Goal: Information Seeking & Learning: Learn about a topic

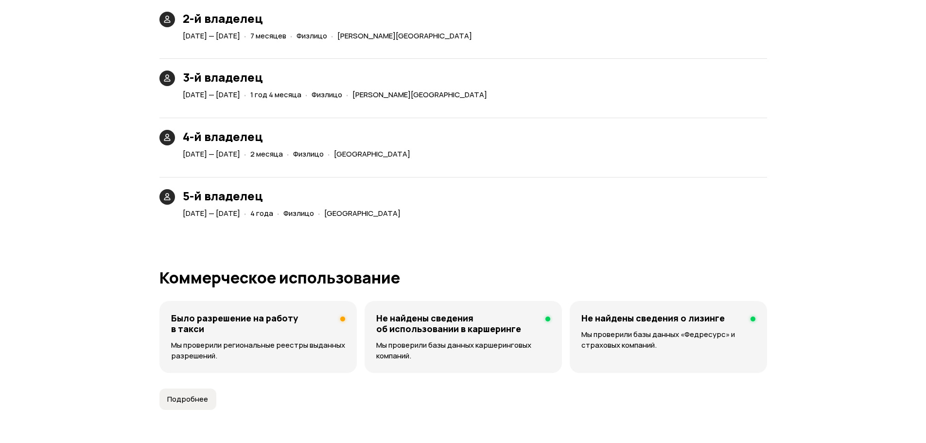
scroll to position [2383, 0]
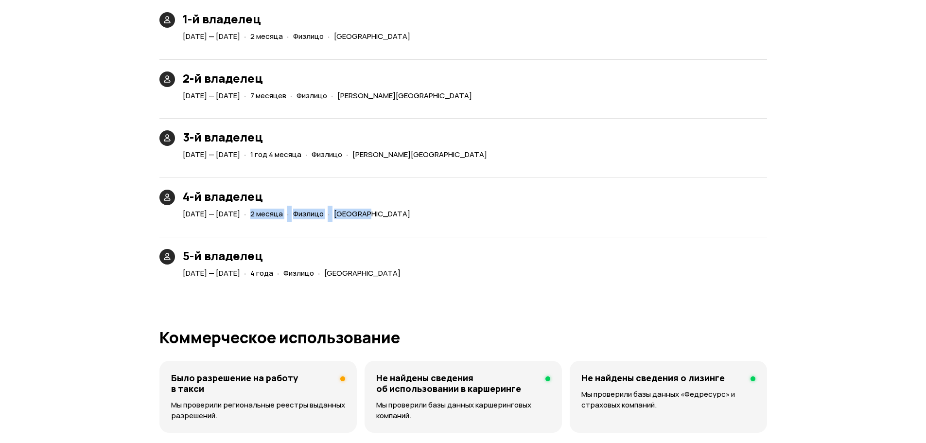
drag, startPoint x: 309, startPoint y: 215, endPoint x: 456, endPoint y: 214, distance: 146.4
click at [416, 214] on div "[DATE] — [DATE] · 2 месяца · Физлицо · [GEOGRAPHIC_DATA]" at bounding box center [298, 214] width 235 height 14
drag, startPoint x: 516, startPoint y: 217, endPoint x: 306, endPoint y: 199, distance: 210.9
click at [306, 199] on div "4-й владелец [DATE] — [DATE] · 2 месяца · Физлицо · [GEOGRAPHIC_DATA]" at bounding box center [464, 193] width 608 height 55
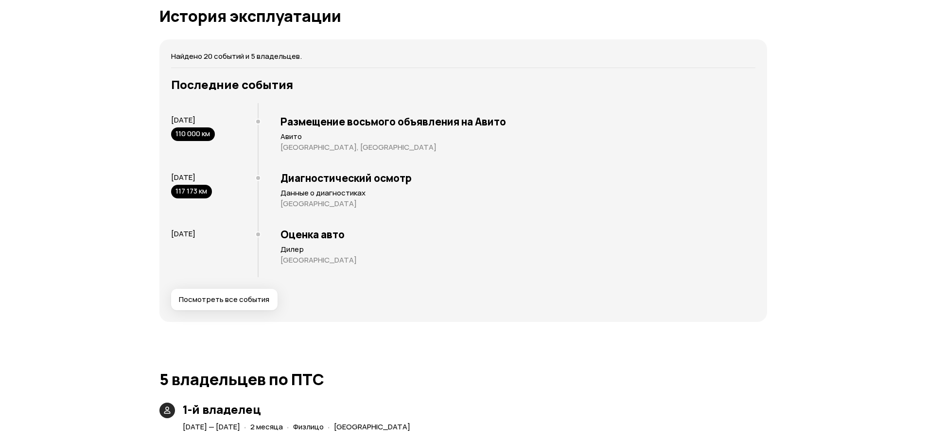
scroll to position [1897, 0]
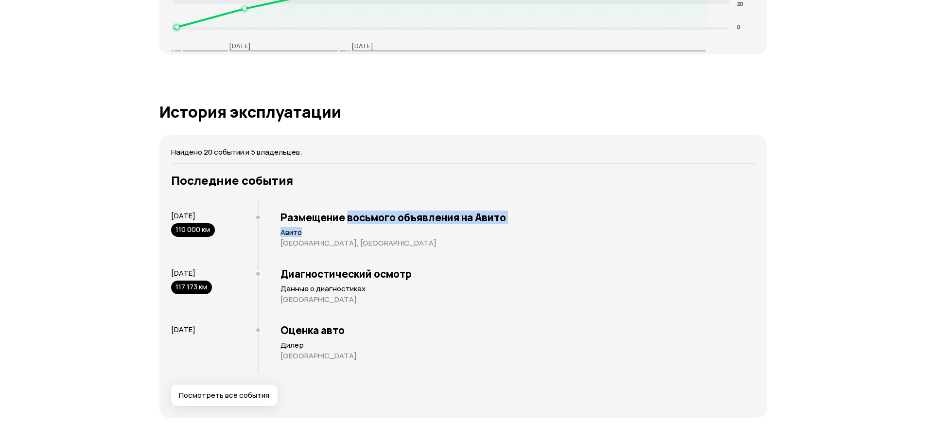
drag, startPoint x: 347, startPoint y: 208, endPoint x: 421, endPoint y: 262, distance: 91.5
click at [442, 233] on div "Размещение восьмого объявления на Авито Авито [GEOGRAPHIC_DATA], [GEOGRAPHIC_DA…" at bounding box center [507, 229] width 498 height 61
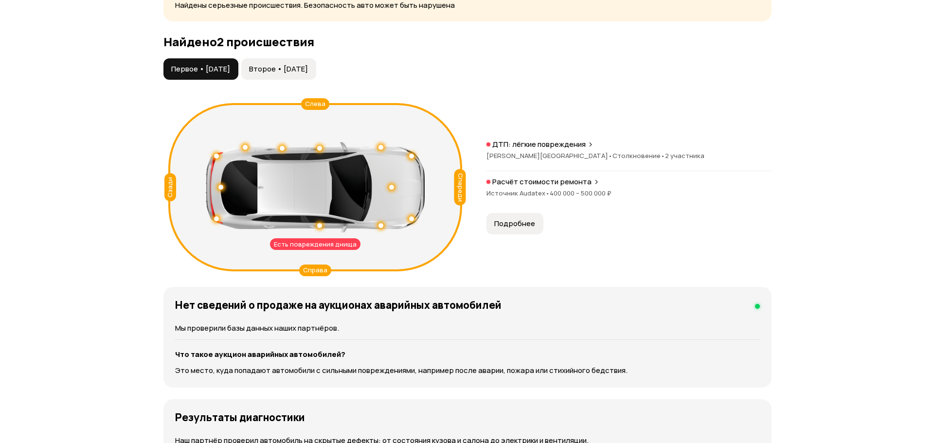
scroll to position [1021, 0]
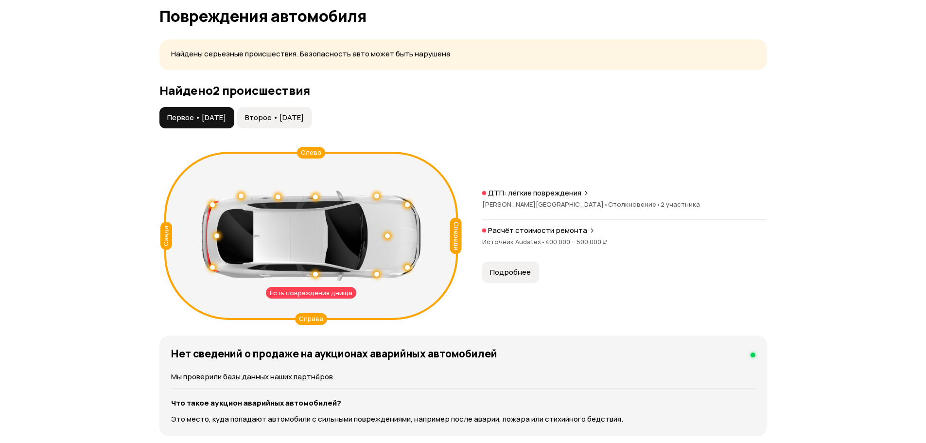
click at [657, 206] on span "•" at bounding box center [659, 204] width 4 height 9
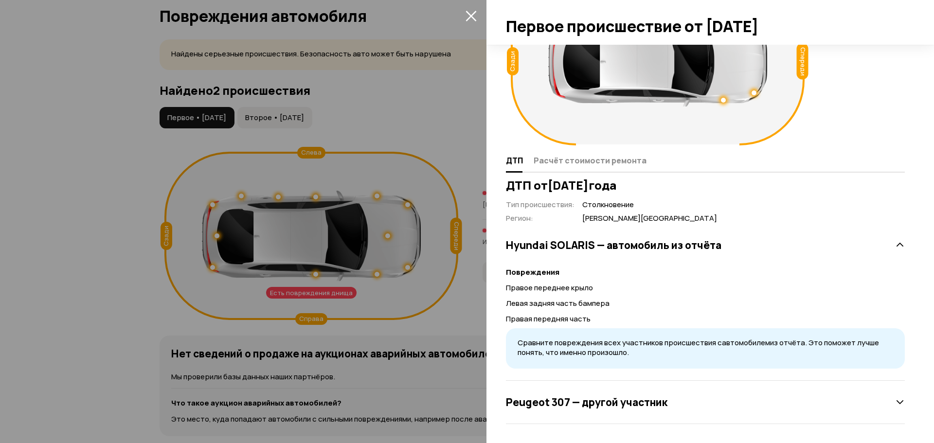
scroll to position [72, 0]
drag, startPoint x: 542, startPoint y: 289, endPoint x: 575, endPoint y: 302, distance: 35.0
click at [575, 302] on div "Повреждения Правое переднее крыло Левая задняя часть бампера Правая передняя ча…" at bounding box center [705, 311] width 399 height 114
click at [593, 307] on p "Левая задняя часть бампера" at bounding box center [705, 303] width 399 height 11
drag, startPoint x: 602, startPoint y: 304, endPoint x: 570, endPoint y: 322, distance: 36.4
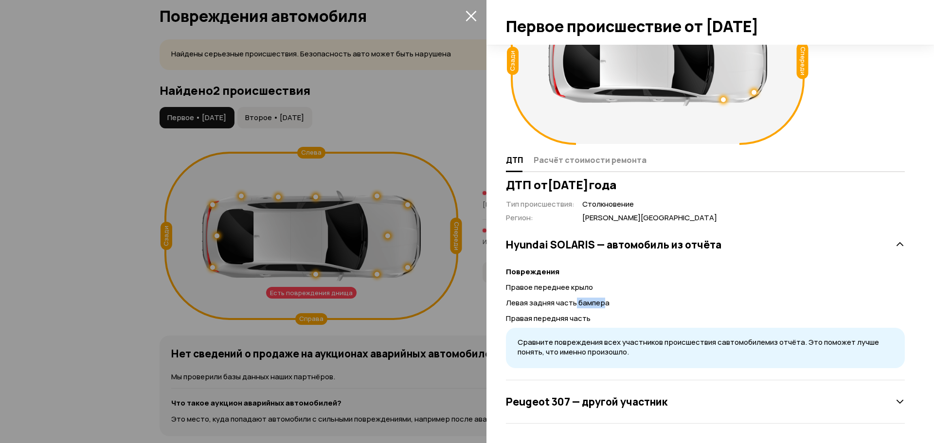
click at [571, 300] on p "Левая задняя часть бампера" at bounding box center [705, 303] width 399 height 11
drag, startPoint x: 571, startPoint y: 322, endPoint x: 534, endPoint y: 303, distance: 42.0
click at [534, 303] on div "Повреждения Правое переднее крыло Левая задняя часть бампера Правая передняя ча…" at bounding box center [705, 311] width 399 height 114
drag, startPoint x: 534, startPoint y: 272, endPoint x: 549, endPoint y: 284, distance: 19.1
click at [537, 272] on strong "Повреждения" at bounding box center [532, 272] width 53 height 10
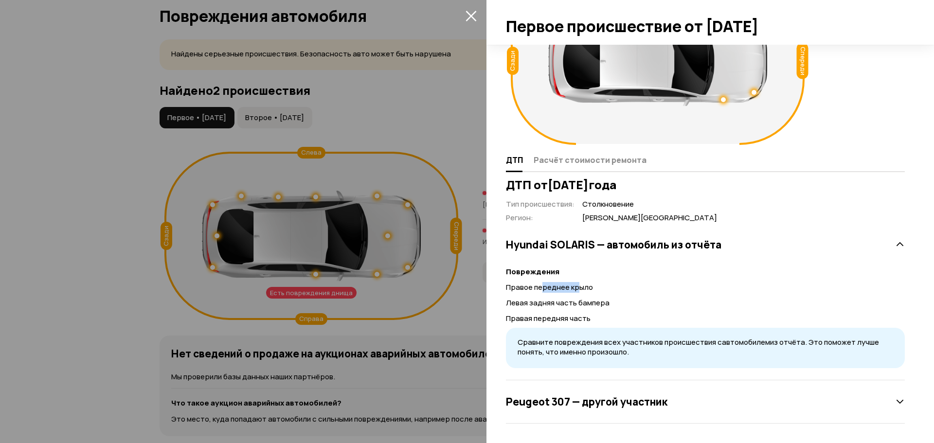
drag, startPoint x: 542, startPoint y: 287, endPoint x: 582, endPoint y: 292, distance: 39.7
click at [582, 292] on p "Правое переднее крыло" at bounding box center [705, 287] width 399 height 11
click at [599, 297] on div "Повреждения Правое переднее крыло Левая задняя часть бампера Правая передняя ча…" at bounding box center [705, 311] width 399 height 114
drag, startPoint x: 572, startPoint y: 297, endPoint x: 561, endPoint y: 284, distance: 16.9
click at [564, 286] on div "Повреждения Правое переднее крыло Левая задняя часть бампера Правая передняя ча…" at bounding box center [705, 311] width 399 height 114
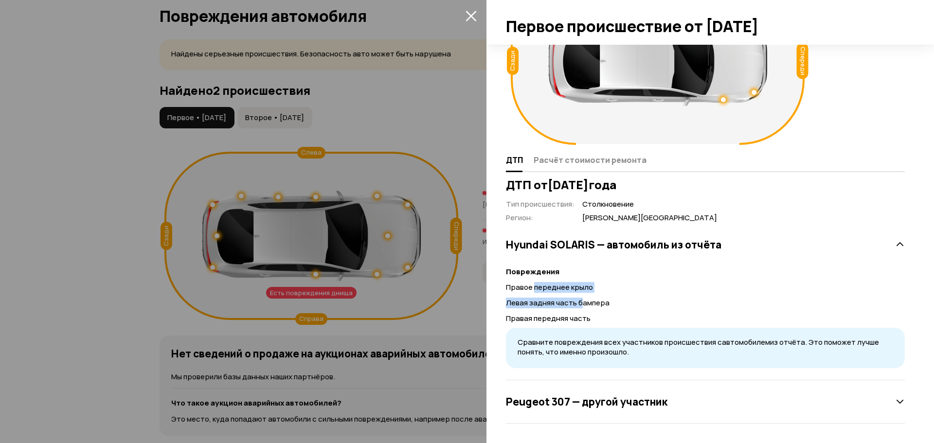
drag, startPoint x: 534, startPoint y: 285, endPoint x: 584, endPoint y: 298, distance: 50.8
click at [583, 298] on div "Повреждения Правое переднее крыло Левая задняя часть бампера Правая передняя ча…" at bounding box center [705, 311] width 399 height 114
drag, startPoint x: 585, startPoint y: 299, endPoint x: 583, endPoint y: 309, distance: 10.9
click at [584, 301] on p "Левая задняя часть бампера" at bounding box center [705, 303] width 399 height 11
drag, startPoint x: 583, startPoint y: 328, endPoint x: 525, endPoint y: 280, distance: 74.6
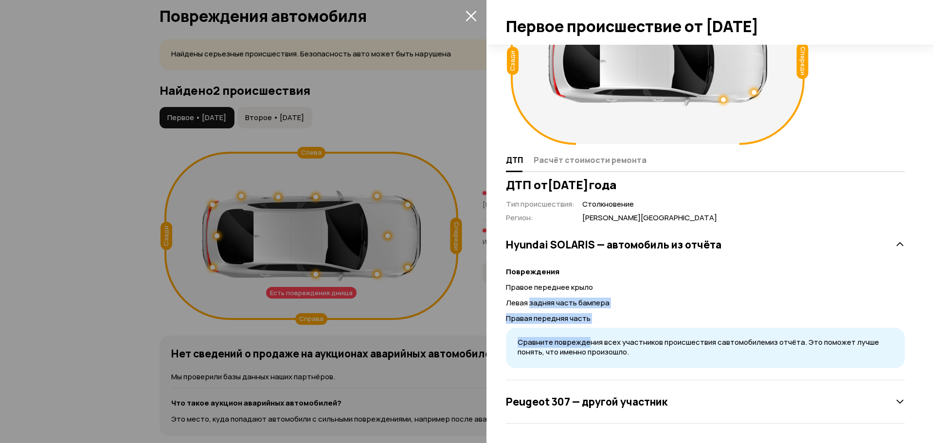
click at [526, 284] on div "Повреждения Правое переднее крыло Левая задняя часть бампера Правая передняя ча…" at bounding box center [705, 311] width 399 height 114
click at [524, 265] on div "Повреждения Правое переднее крыло Левая задняя часть бампера Правая передняя ча…" at bounding box center [705, 311] width 399 height 114
drag, startPoint x: 553, startPoint y: 290, endPoint x: 606, endPoint y: 320, distance: 61.0
click at [606, 320] on div "Повреждения Правое переднее крыло Левая задняя часть бампера Правая передняя ча…" at bounding box center [705, 311] width 399 height 114
click at [612, 322] on p "Правая передняя часть" at bounding box center [705, 318] width 399 height 11
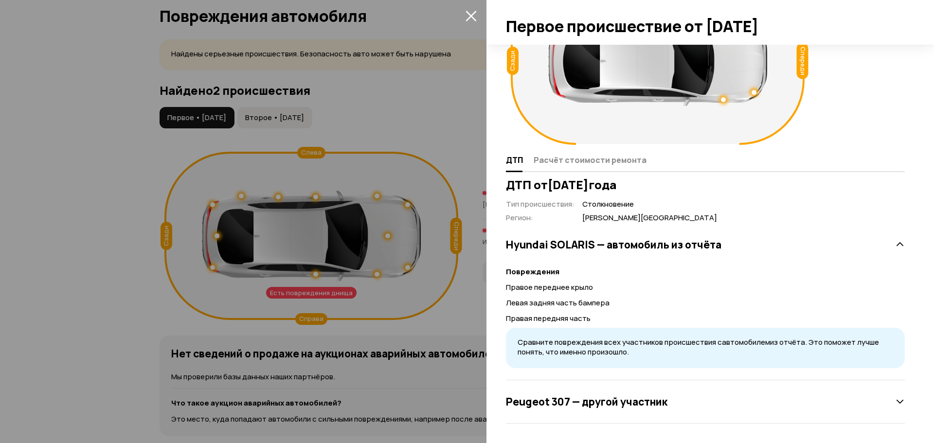
click at [467, 17] on icon "закрыть" at bounding box center [470, 15] width 11 height 11
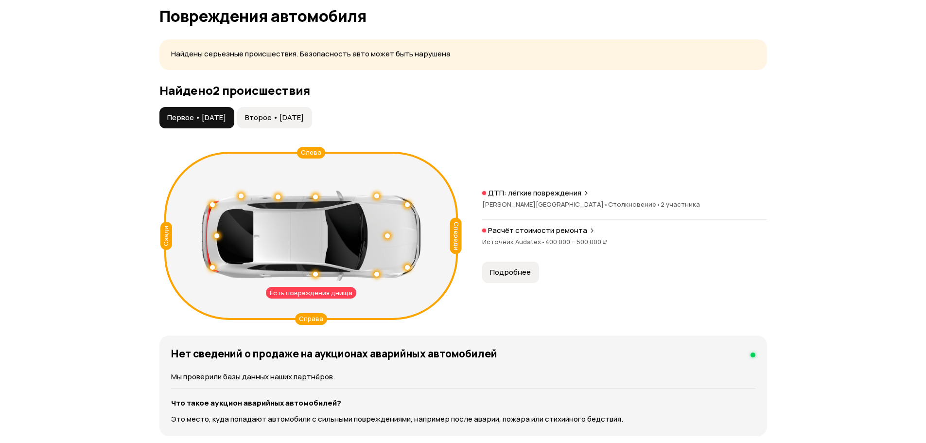
click at [665, 184] on div "Есть повреждения днища Спереди Сзади Слева Справа ДТП: лёгкие повреждения [PERS…" at bounding box center [464, 236] width 608 height 176
click at [608, 205] on span "Столкновение •" at bounding box center [634, 204] width 53 height 9
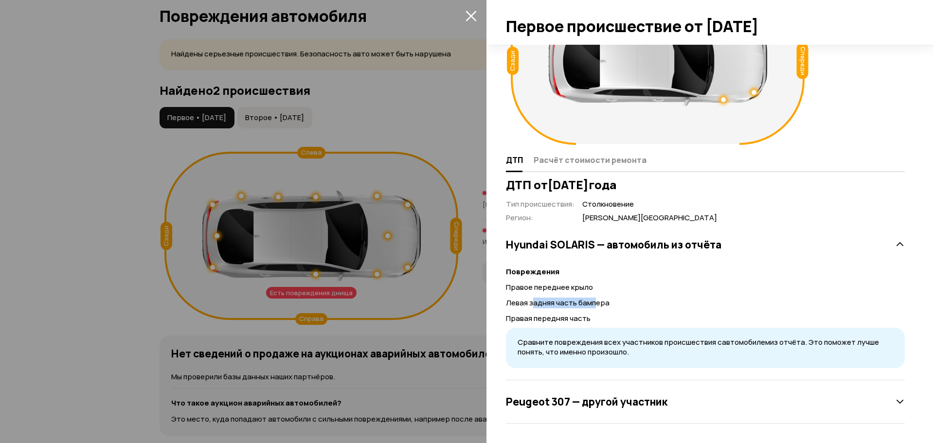
drag, startPoint x: 534, startPoint y: 288, endPoint x: 593, endPoint y: 315, distance: 64.6
click at [594, 310] on div "Повреждения Правое переднее крыло Левая задняя часть бампера Правая передняя ча…" at bounding box center [705, 311] width 399 height 114
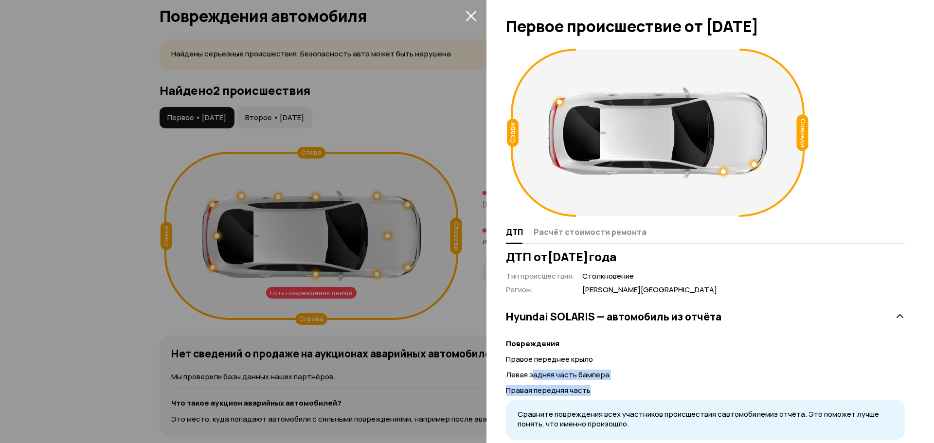
click at [475, 16] on icon "закрыть" at bounding box center [470, 15] width 11 height 11
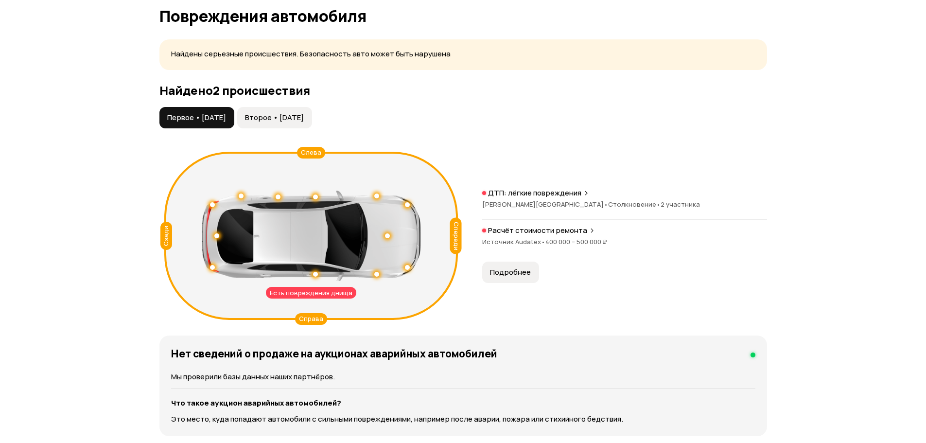
click at [500, 239] on span "Источник Audatex •" at bounding box center [513, 241] width 63 height 9
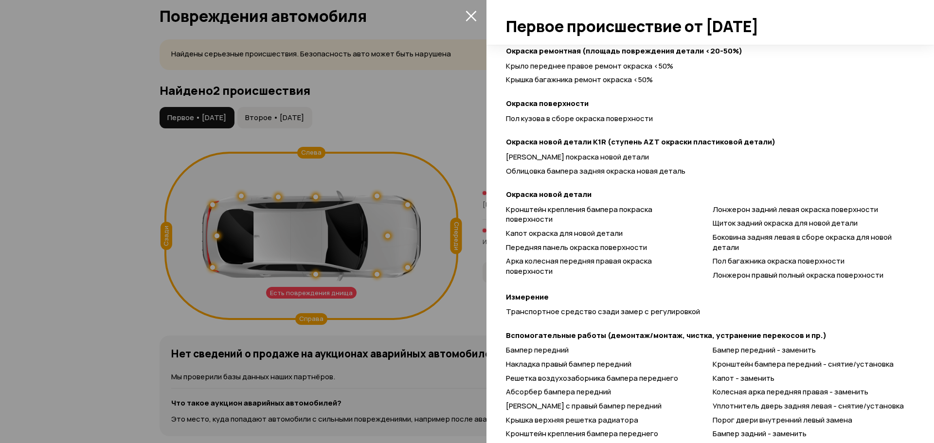
scroll to position [343, 0]
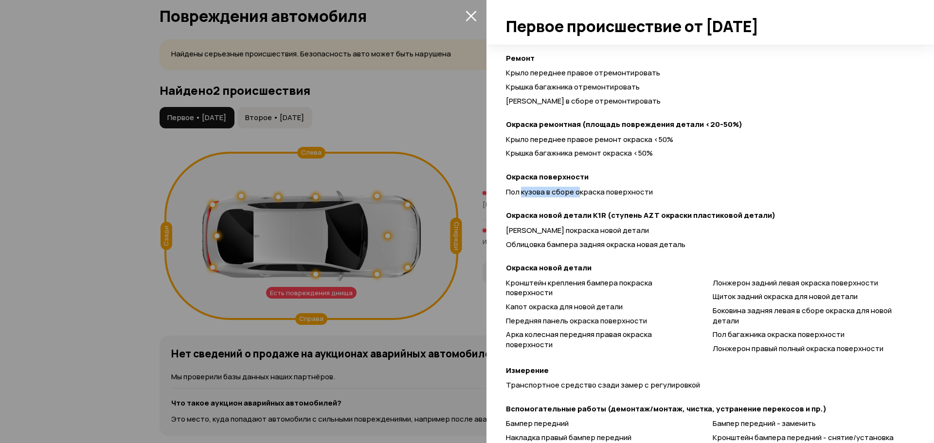
drag, startPoint x: 520, startPoint y: 198, endPoint x: 645, endPoint y: 200, distance: 125.0
click at [582, 199] on div "Пол кузова в сборе окраска поверхности" at bounding box center [705, 194] width 399 height 14
click at [644, 199] on div "Пол кузова в сборе окраска поверхности" at bounding box center [705, 194] width 399 height 14
drag, startPoint x: 547, startPoint y: 190, endPoint x: 613, endPoint y: 201, distance: 67.1
click at [605, 200] on div "Пол кузова в сборе окраска поверхности" at bounding box center [705, 194] width 399 height 14
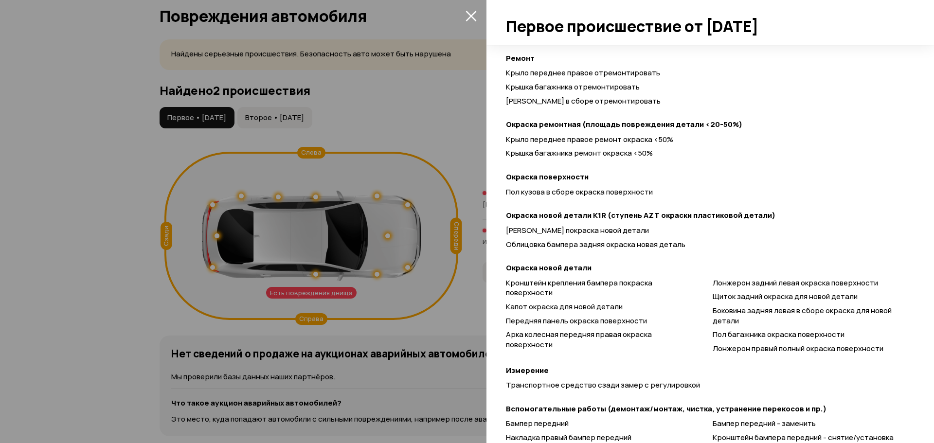
click at [645, 197] on div "Пол кузова в сборе окраска поверхности" at bounding box center [705, 194] width 399 height 14
drag, startPoint x: 665, startPoint y: 194, endPoint x: 531, endPoint y: 187, distance: 134.4
click at [531, 187] on div "Пол кузова в сборе окраска поверхности" at bounding box center [705, 192] width 399 height 10
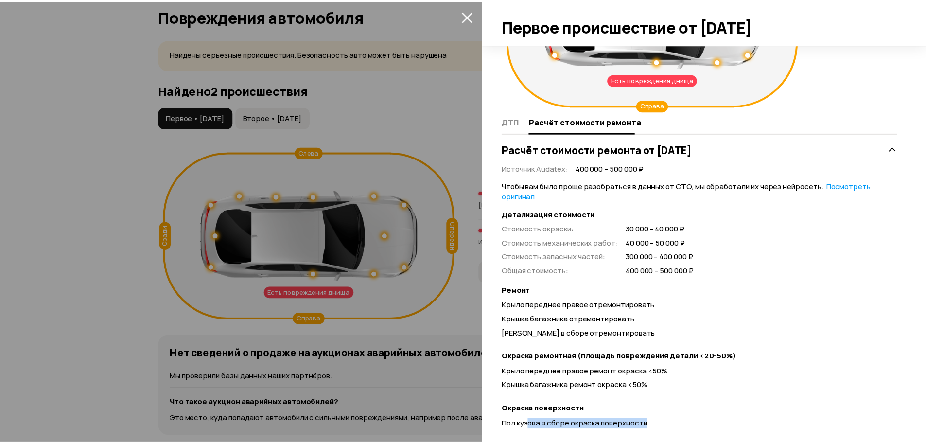
scroll to position [2, 0]
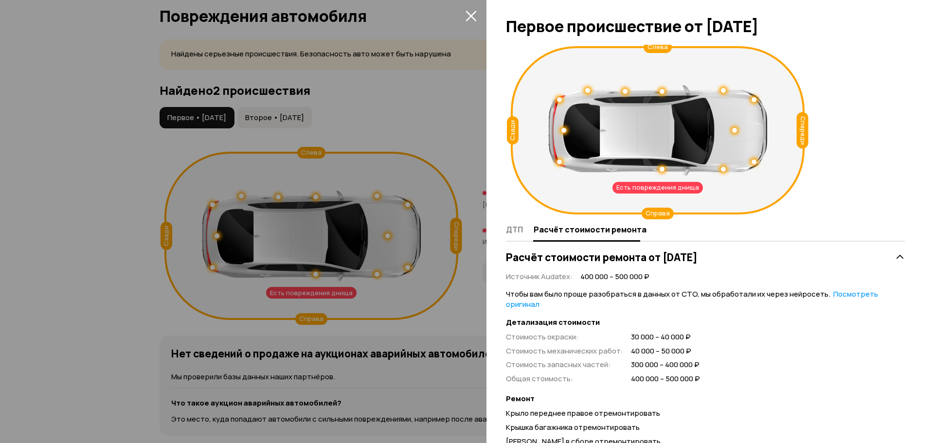
click at [468, 15] on icon "закрыть" at bounding box center [470, 15] width 11 height 11
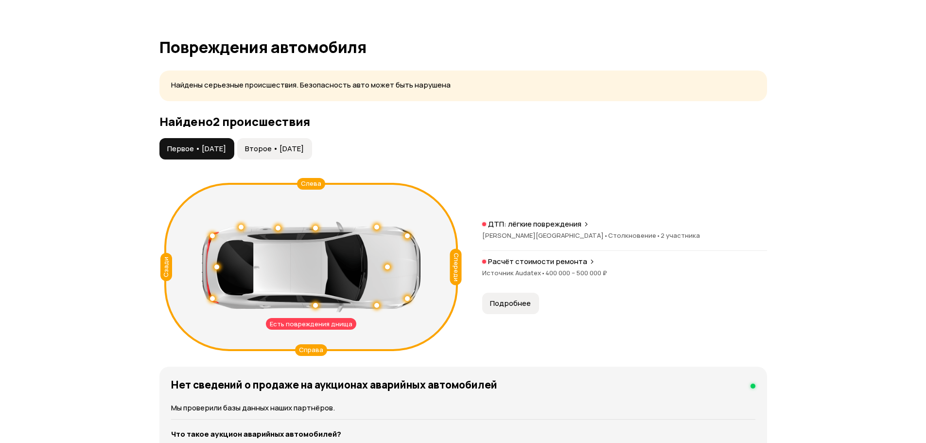
scroll to position [973, 0]
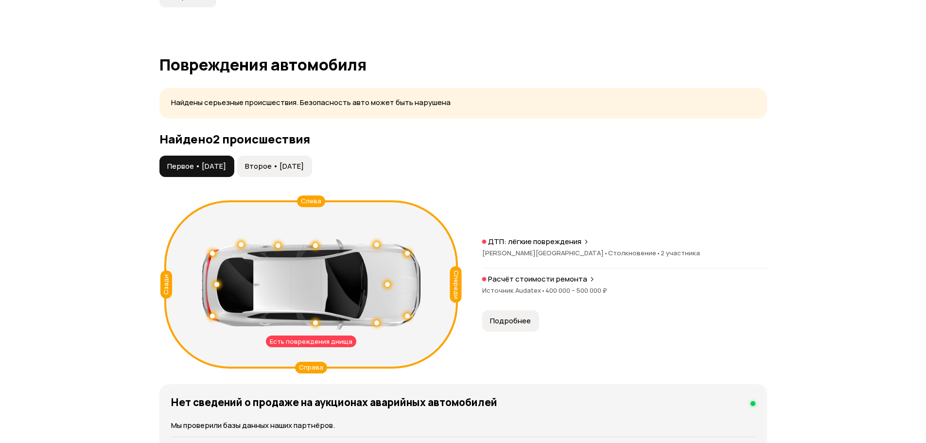
click at [280, 156] on button "Второе • [DATE]" at bounding box center [274, 166] width 75 height 21
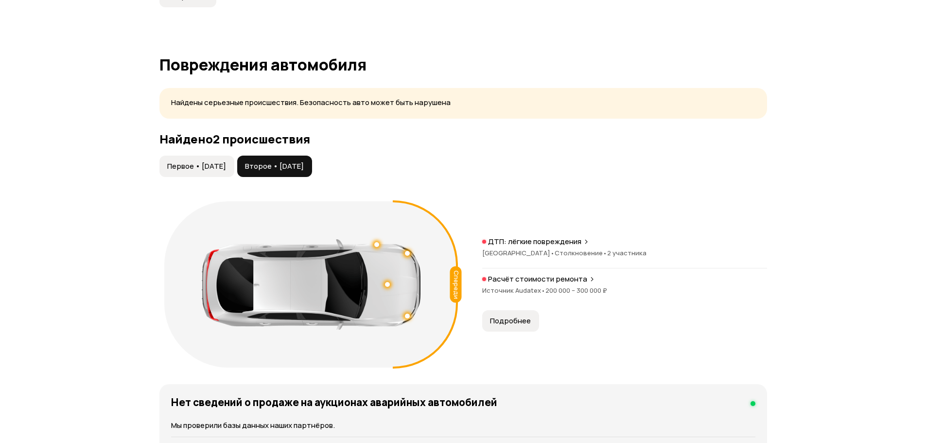
click at [225, 161] on span "Первое • [DATE]" at bounding box center [196, 166] width 59 height 10
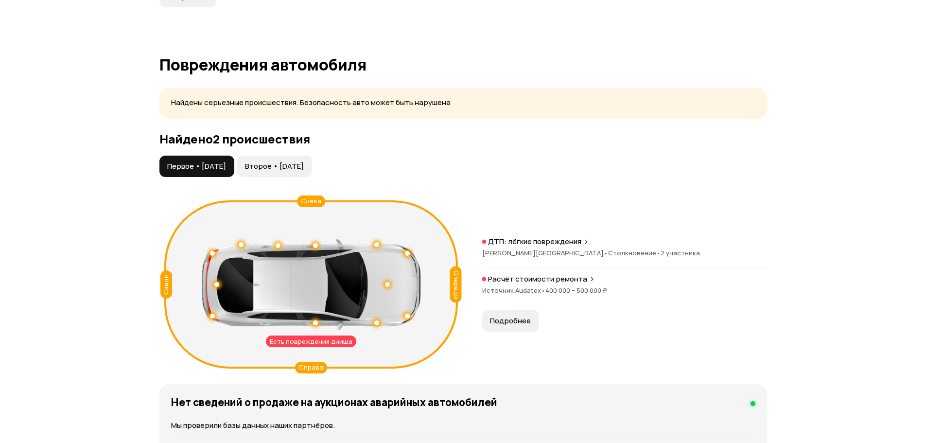
click at [286, 172] on button "Второе • [DATE]" at bounding box center [274, 166] width 75 height 21
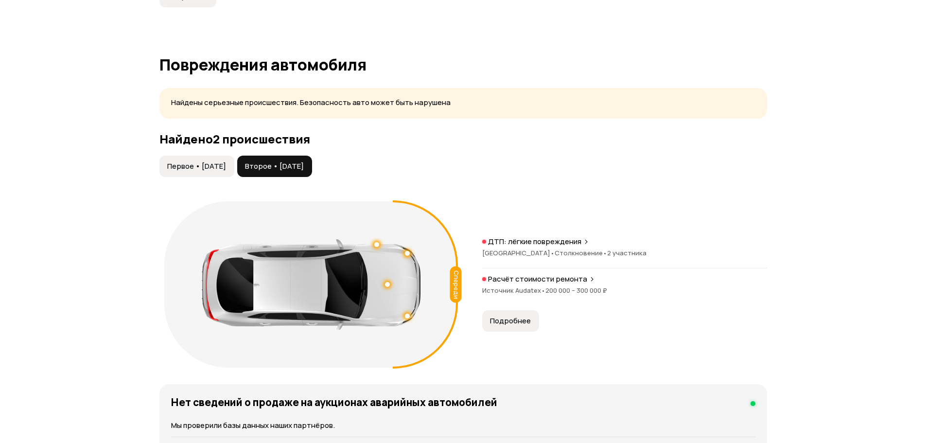
click at [226, 171] on span "Первое • [DATE]" at bounding box center [196, 166] width 59 height 10
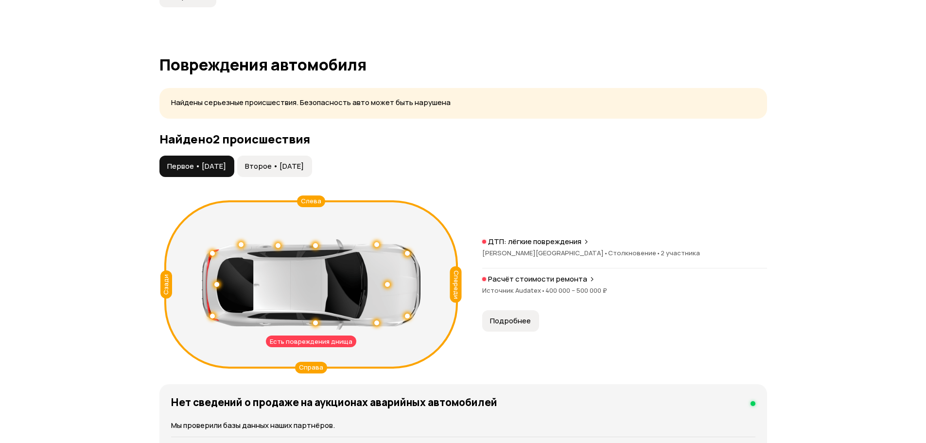
click at [312, 160] on button "Второе • [DATE]" at bounding box center [274, 166] width 75 height 21
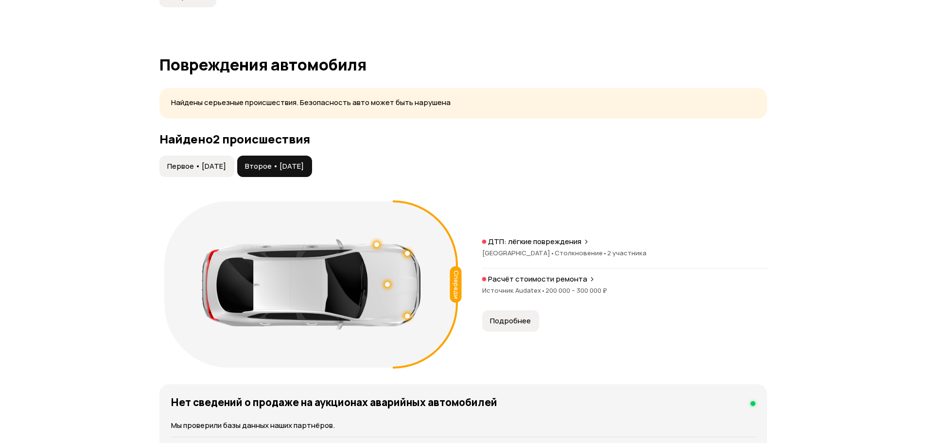
click at [594, 247] on div "ДТП: лёгкие повреждения [GEOGRAPHIC_DATA] • Столкновение • 2 участника" at bounding box center [624, 253] width 285 height 32
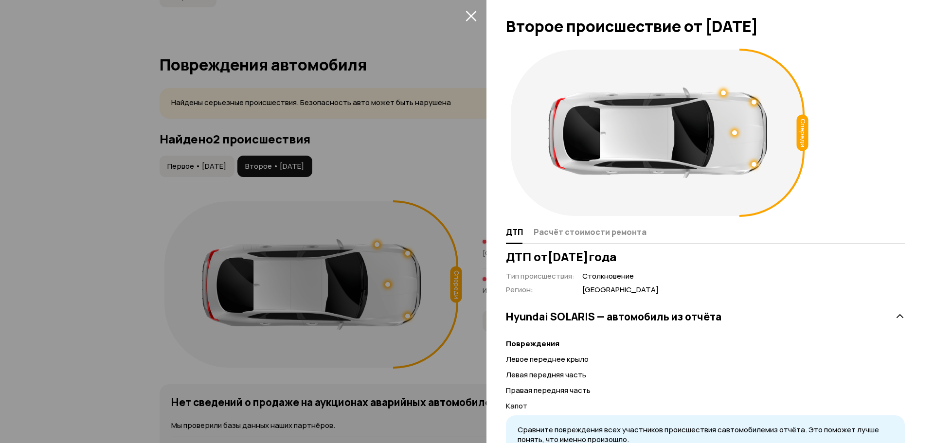
click at [466, 16] on icon "закрыть" at bounding box center [470, 15] width 11 height 11
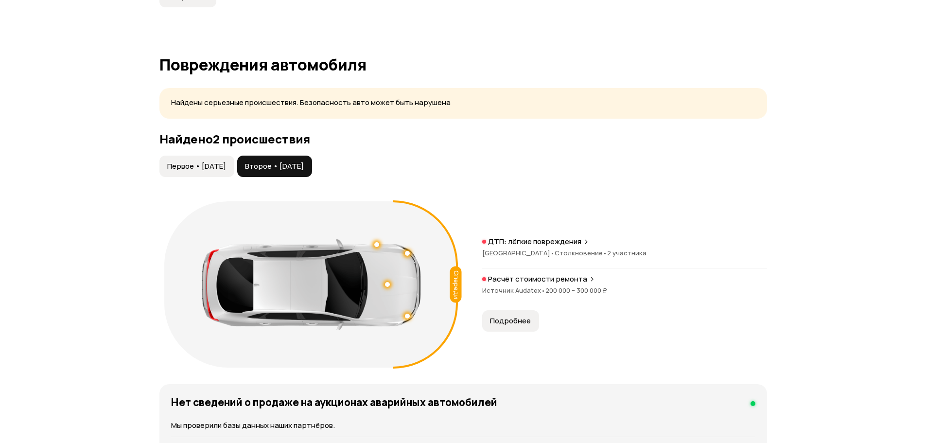
click at [232, 156] on button "Первое • [DATE]" at bounding box center [197, 166] width 75 height 21
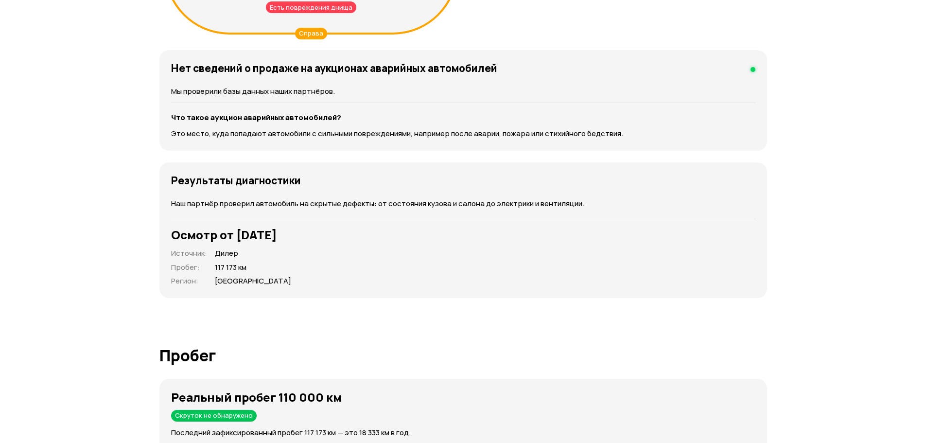
scroll to position [1313, 0]
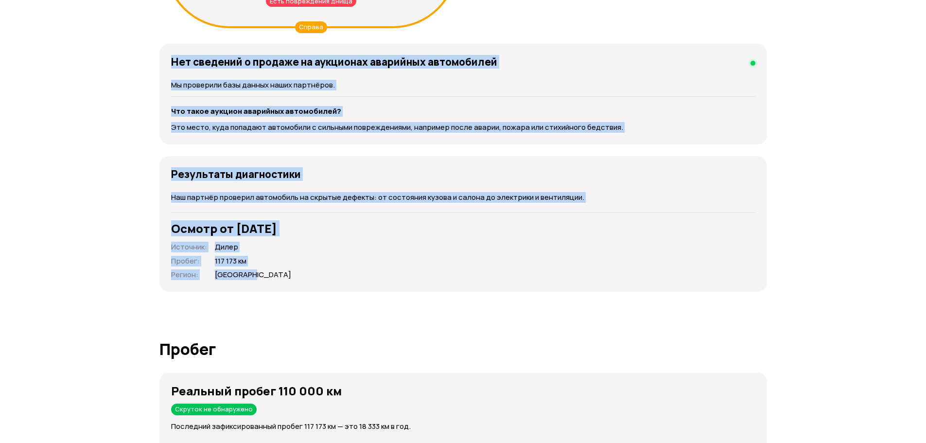
drag, startPoint x: 276, startPoint y: 275, endPoint x: 145, endPoint y: 54, distance: 256.0
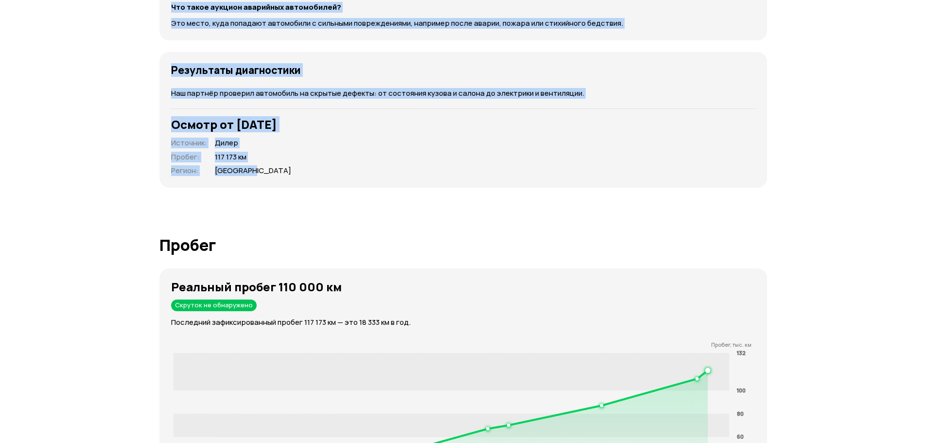
scroll to position [1556, 0]
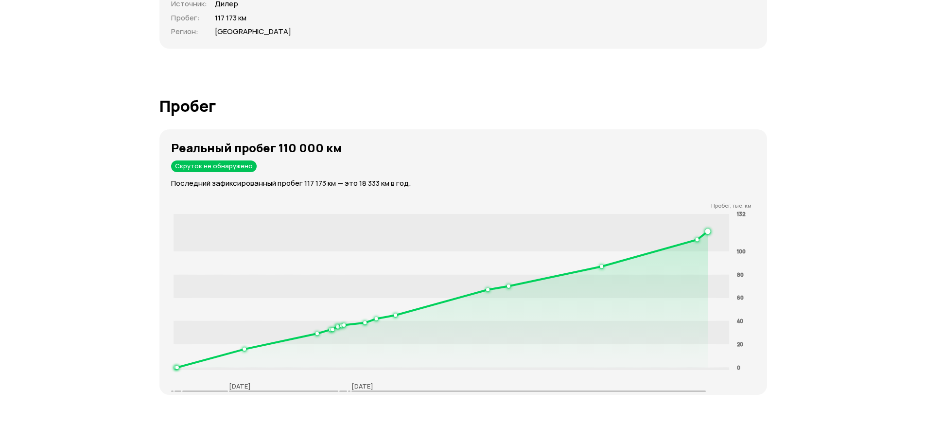
click at [239, 98] on h1 "Пробег" at bounding box center [464, 106] width 608 height 18
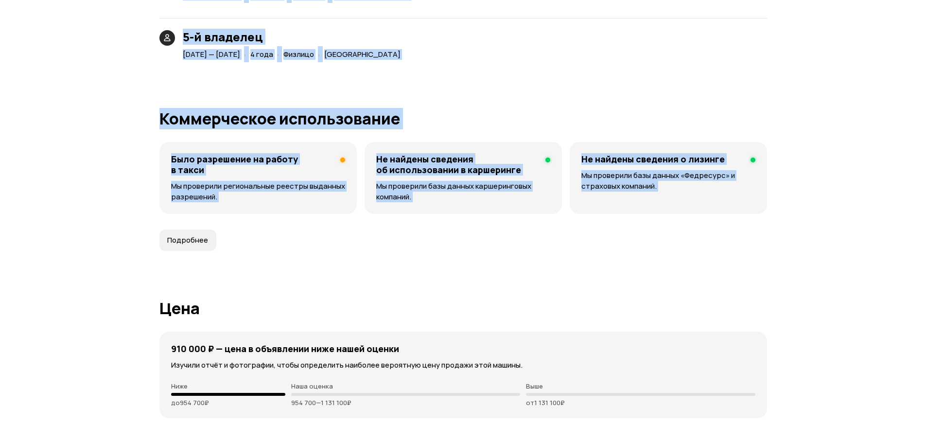
scroll to position [2626, 0]
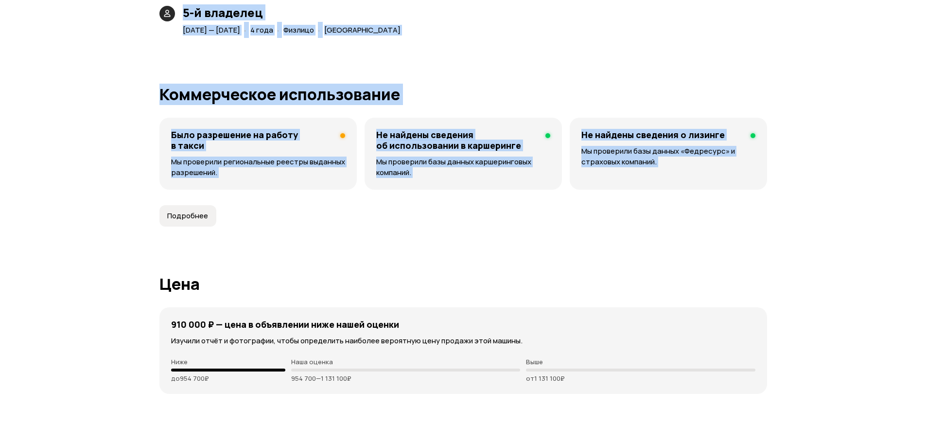
drag, startPoint x: 157, startPoint y: 92, endPoint x: 569, endPoint y: 73, distance: 412.4
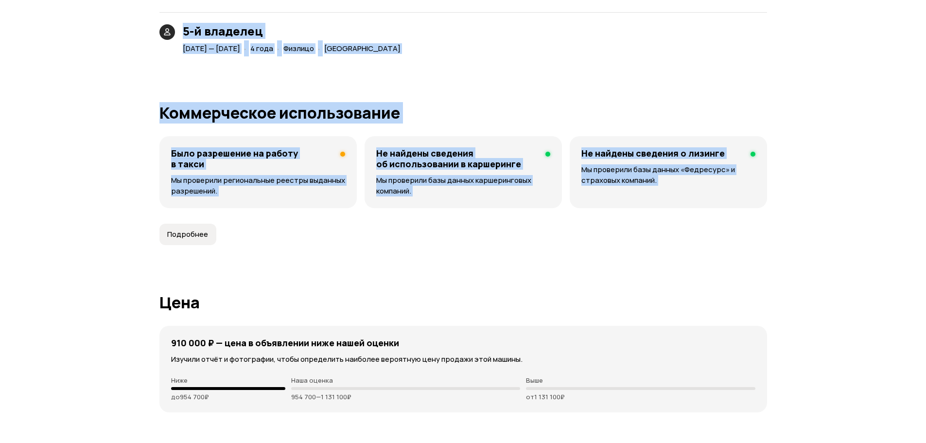
scroll to position [2675, 0]
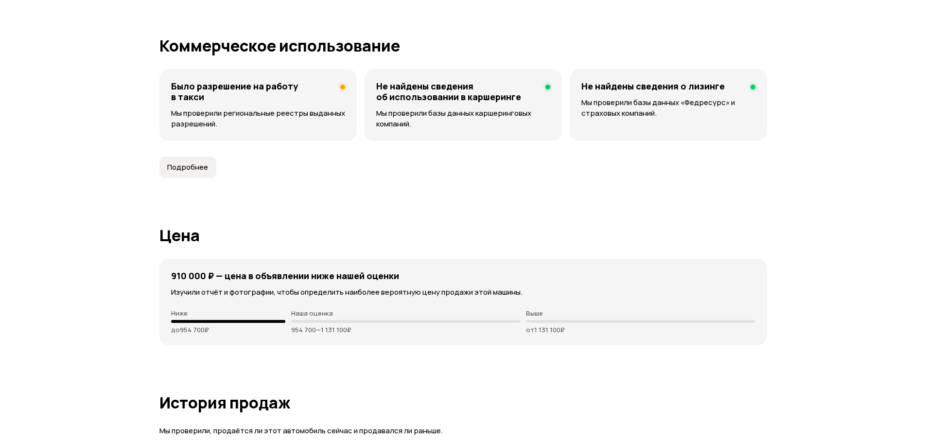
click at [219, 91] on h4 "Было разрешение на работу в такси" at bounding box center [251, 91] width 161 height 21
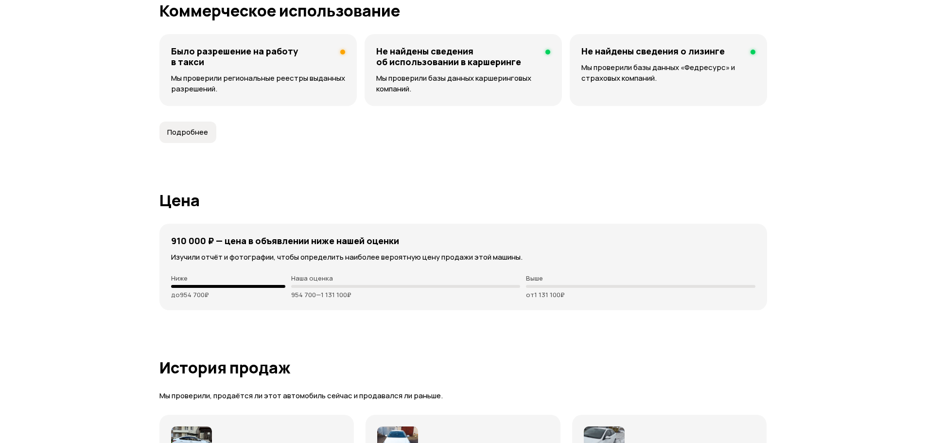
scroll to position [2918, 0]
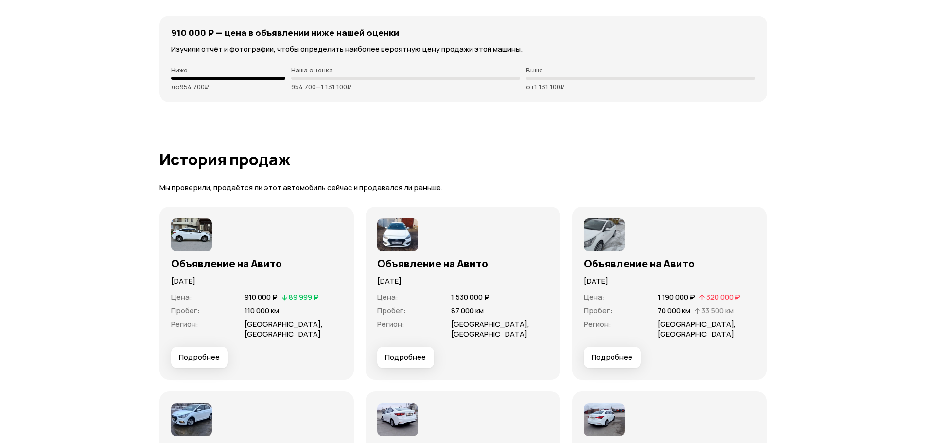
click at [311, 75] on div "Наша оценка 954 700 — 1 131 100 ₽" at bounding box center [405, 78] width 229 height 24
drag, startPoint x: 313, startPoint y: 101, endPoint x: 167, endPoint y: 26, distance: 164.0
click at [167, 26] on div "910 000 ₽ — цена в объявлении ниже нашей оценки Изучили отчёт и фотографии, что…" at bounding box center [464, 59] width 608 height 87
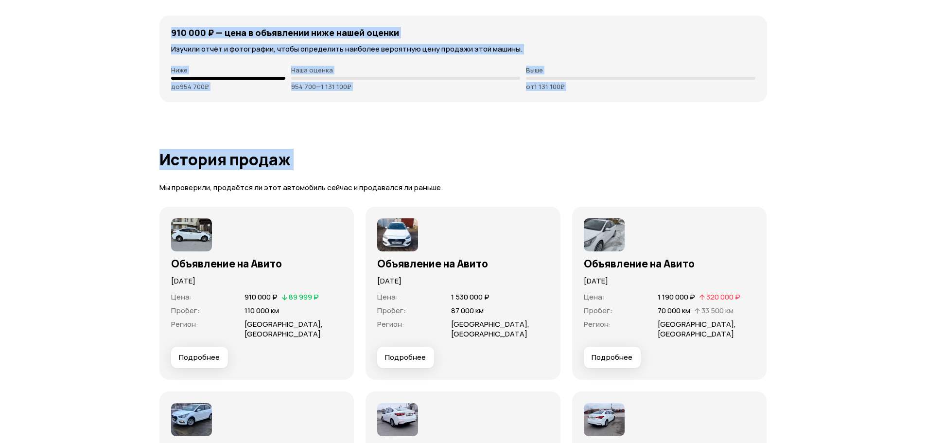
drag, startPoint x: 167, startPoint y: 27, endPoint x: 400, endPoint y: 154, distance: 264.9
click at [427, 165] on h1 "История продаж" at bounding box center [464, 160] width 608 height 18
drag, startPoint x: 565, startPoint y: 78, endPoint x: 260, endPoint y: 118, distance: 307.6
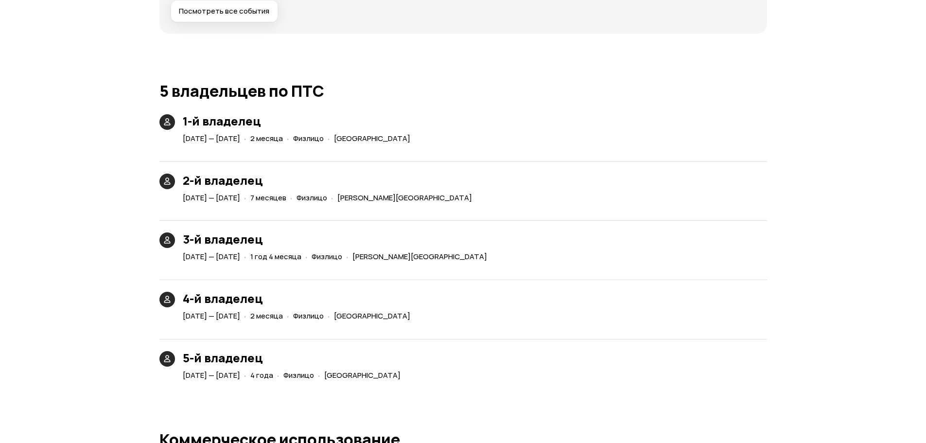
scroll to position [2480, 0]
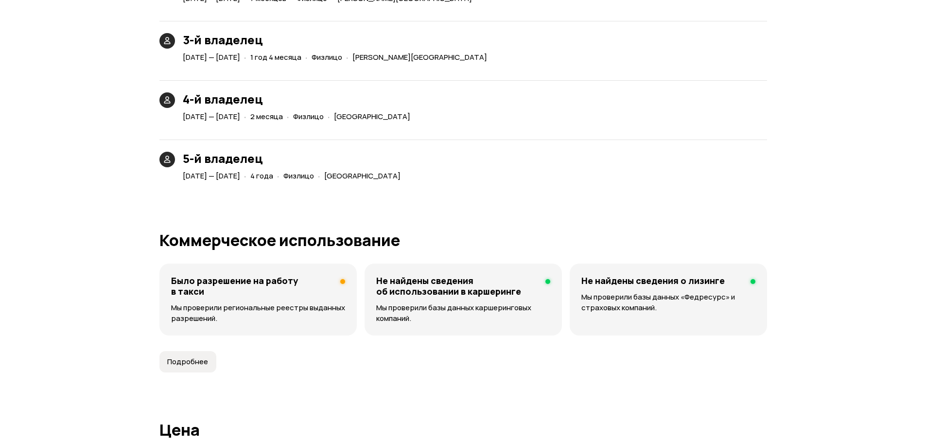
drag, startPoint x: 460, startPoint y: 189, endPoint x: 242, endPoint y: 164, distance: 219.3
click at [196, 173] on span "[DATE] — [DATE]" at bounding box center [211, 176] width 57 height 10
drag, startPoint x: 177, startPoint y: 160, endPoint x: 498, endPoint y: 193, distance: 322.7
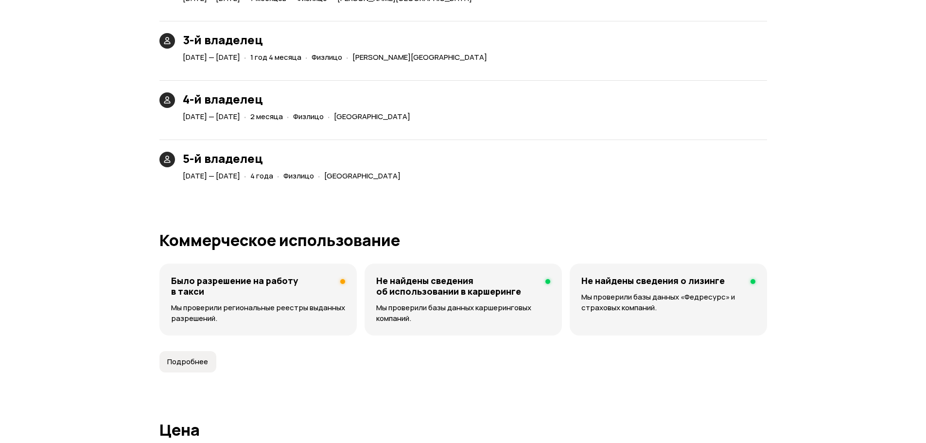
drag, startPoint x: 505, startPoint y: 189, endPoint x: 499, endPoint y: 192, distance: 7.0
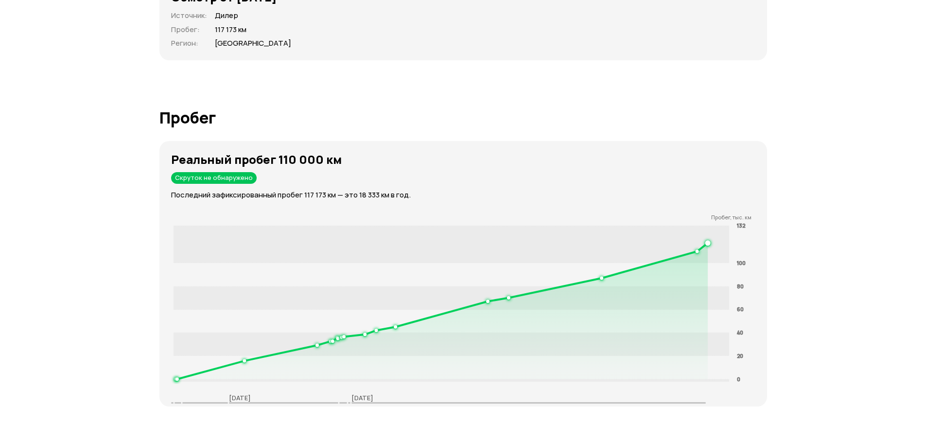
scroll to position [1633, 0]
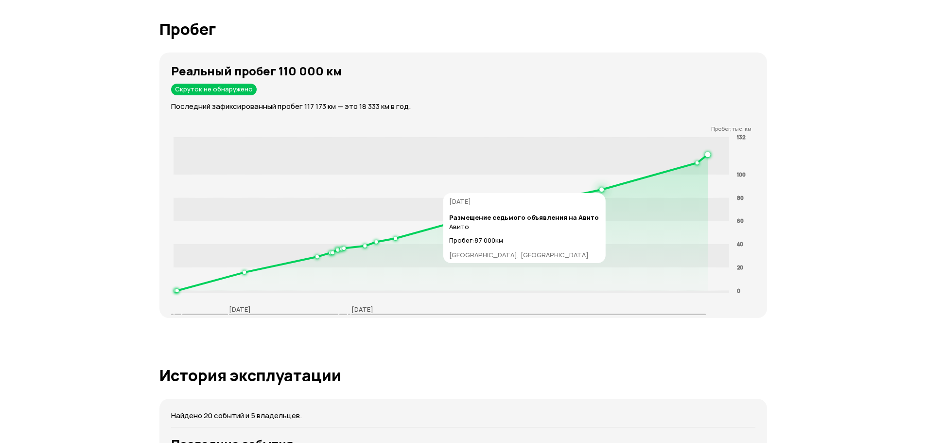
click at [606, 188] on icon at bounding box center [442, 223] width 533 height 136
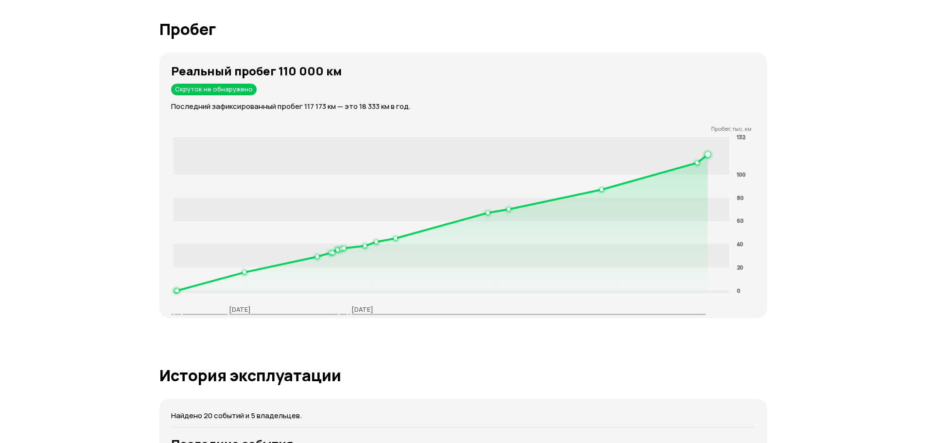
drag, startPoint x: 305, startPoint y: 115, endPoint x: 386, endPoint y: 113, distance: 80.3
click at [374, 113] on div "Реальный пробег 110 000 км Скруток не обнаружено Последний зафиксированный проб…" at bounding box center [464, 186] width 608 height 266
click at [415, 114] on div "Реальный пробег 110 000 км Скруток не обнаружено Последний зафиксированный проб…" at bounding box center [464, 186] width 608 height 266
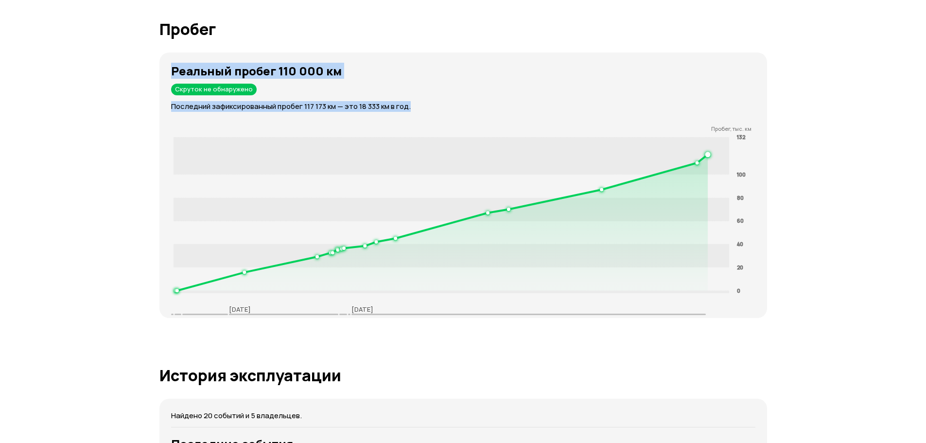
drag, startPoint x: 358, startPoint y: 110, endPoint x: 164, endPoint y: 60, distance: 201.0
click at [164, 60] on div "Реальный пробег 110 000 км Скруток не обнаружено Последний зафиксированный проб…" at bounding box center [464, 186] width 608 height 266
click at [171, 62] on div "Реальный пробег 110 000 км Скруток не обнаружено Последний зафиксированный проб…" at bounding box center [464, 186] width 608 height 266
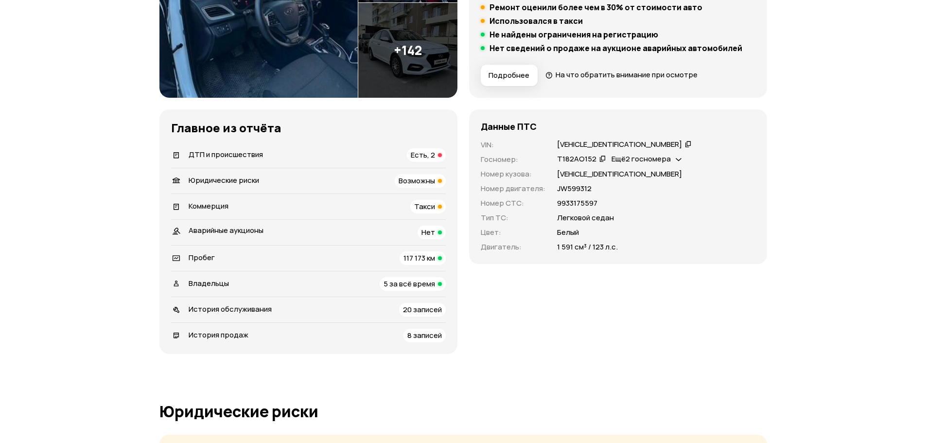
scroll to position [0, 0]
